Goal: Task Accomplishment & Management: Use online tool/utility

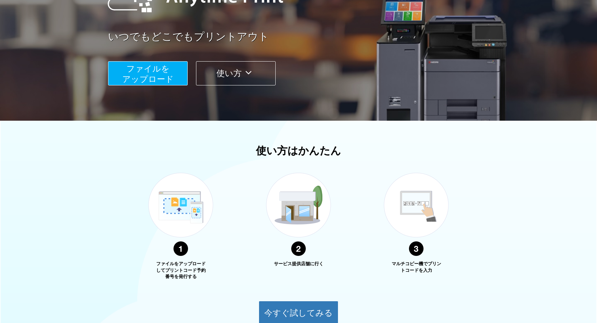
scroll to position [285, 0]
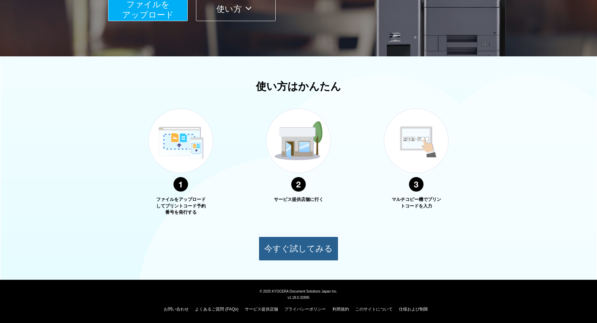
click at [311, 261] on button "今すぐ試してみる" at bounding box center [299, 249] width 80 height 24
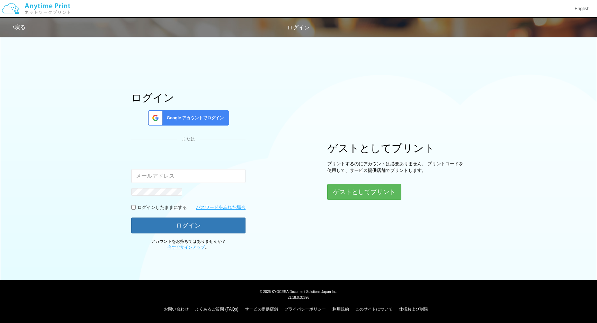
scroll to position [285, 0]
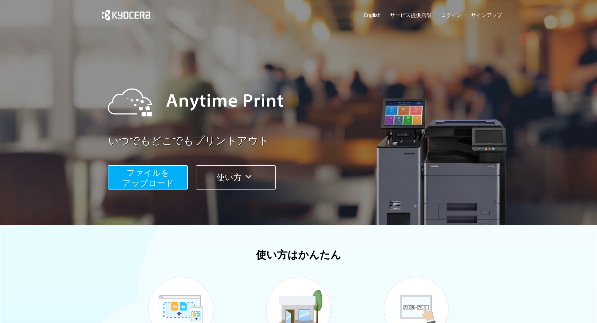
click at [108, 166] on button "ファイルを ​​アップロード" at bounding box center [148, 178] width 80 height 24
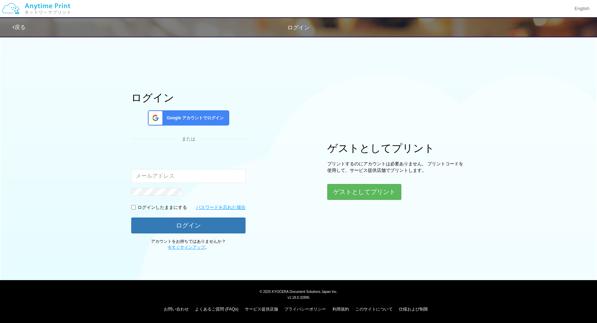
scroll to position [131, 0]
click at [327, 200] on button "ゲストとしてプリント" at bounding box center [363, 192] width 73 height 15
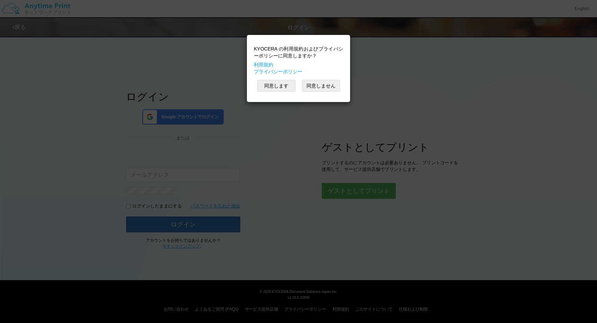
scroll to position [187, 0]
click at [322, 199] on button "ゲストとしてプリント" at bounding box center [358, 191] width 73 height 15
click at [257, 92] on button "同意します" at bounding box center [276, 86] width 38 height 12
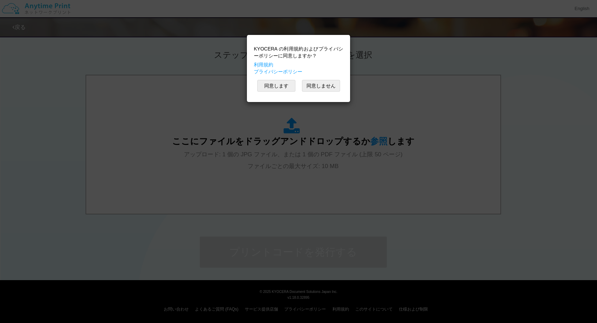
scroll to position [636, 0]
click at [0, 0] on img at bounding box center [0, 0] width 0 height 0
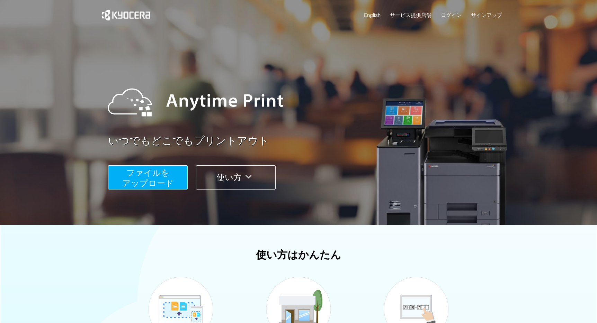
click at [108, 166] on button "ファイルを ​​アップロード" at bounding box center [148, 178] width 80 height 24
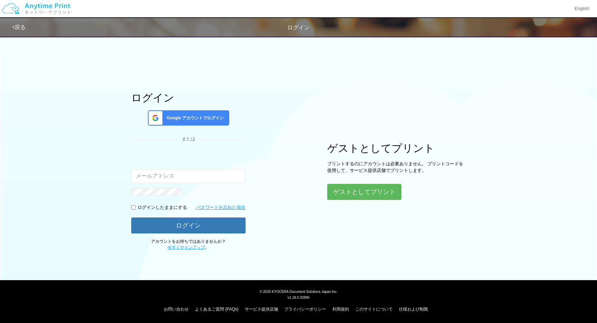
scroll to position [131, 0]
click at [327, 200] on button "ゲストとしてプリント" at bounding box center [363, 192] width 73 height 15
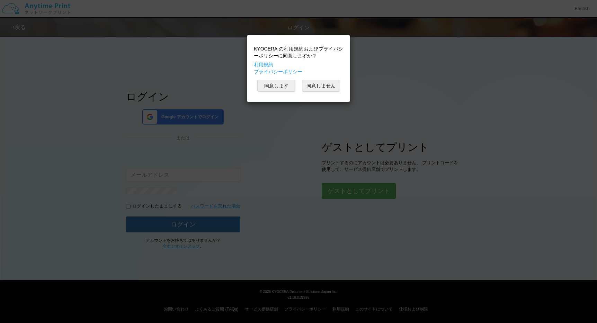
scroll to position [187, 0]
click at [322, 199] on button "ゲストとしてプリント" at bounding box center [358, 191] width 73 height 15
click at [257, 92] on button "同意します" at bounding box center [276, 86] width 38 height 12
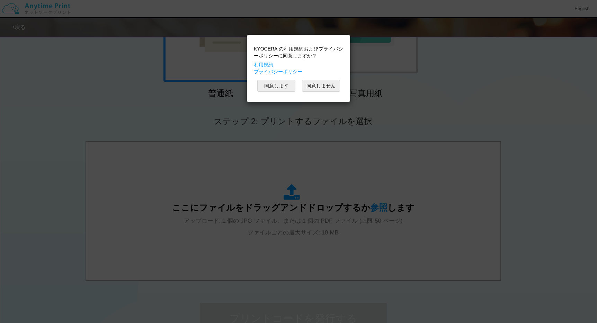
scroll to position [304, 0]
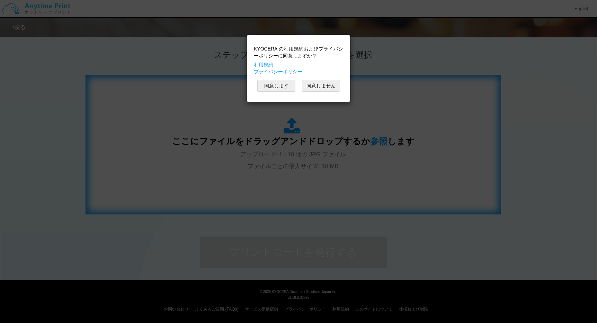
click at [332, 172] on div "ここにファイルをドラッグアンドドロップするか 参照 します アップロード: 1 - 10 個の JPG ファイル ファイルごとの最大サイズ: 10 MB" at bounding box center [293, 145] width 242 height 54
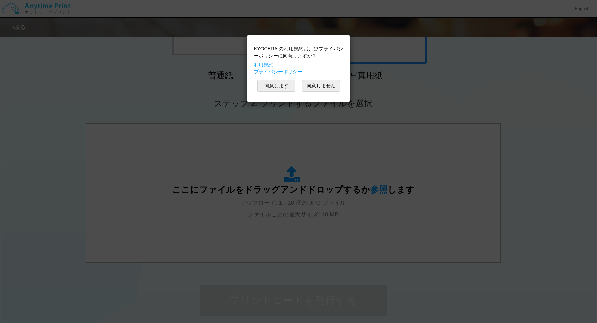
scroll to position [219, 0]
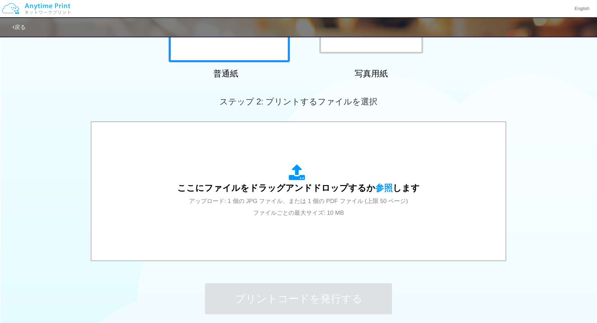
scroll to position [159, 0]
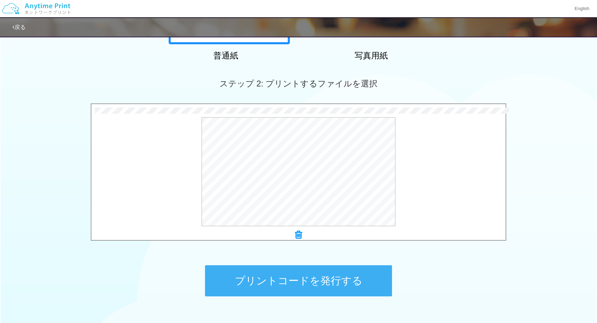
click at [389, 274] on button "プリントコードを発行する" at bounding box center [298, 281] width 187 height 31
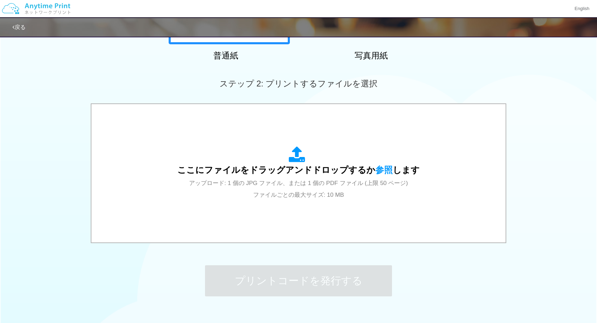
scroll to position [0, 0]
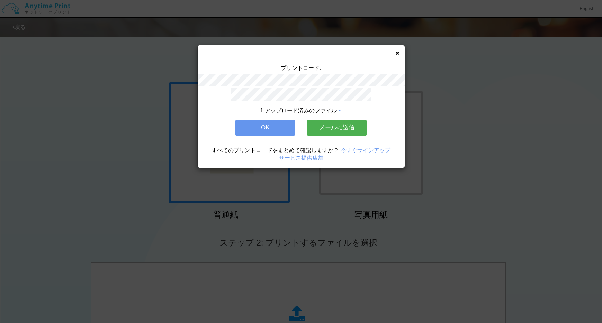
click at [275, 125] on button "OK" at bounding box center [265, 127] width 60 height 15
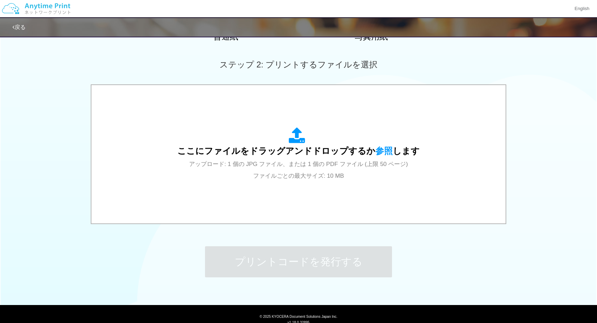
scroll to position [183, 0]
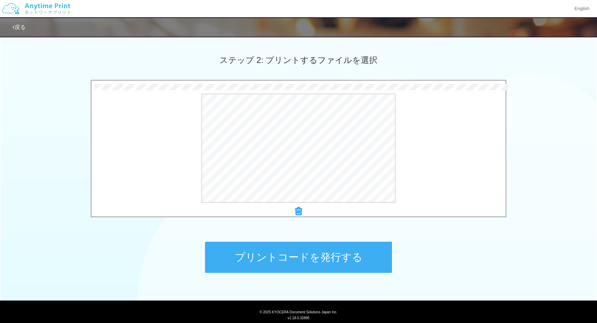
click at [331, 258] on button "プリントコードを発行する" at bounding box center [298, 257] width 187 height 31
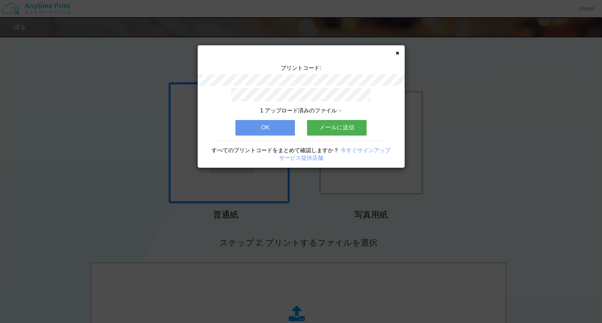
click at [285, 130] on button "OK" at bounding box center [265, 127] width 60 height 15
